Goal: Unclear

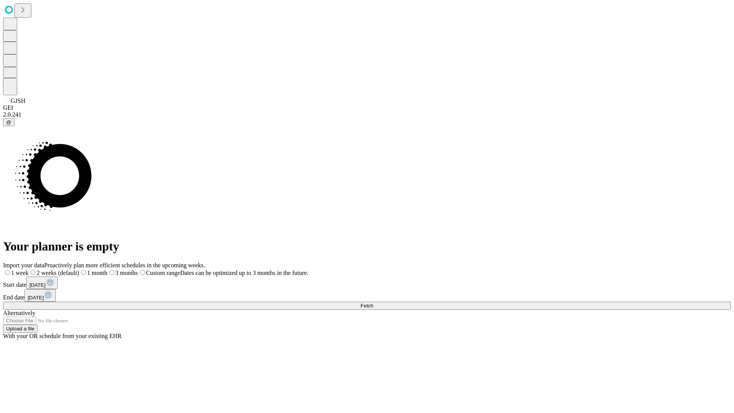
click at [373, 303] on span "Fetch" at bounding box center [367, 306] width 13 height 6
